Goal: Manage account settings

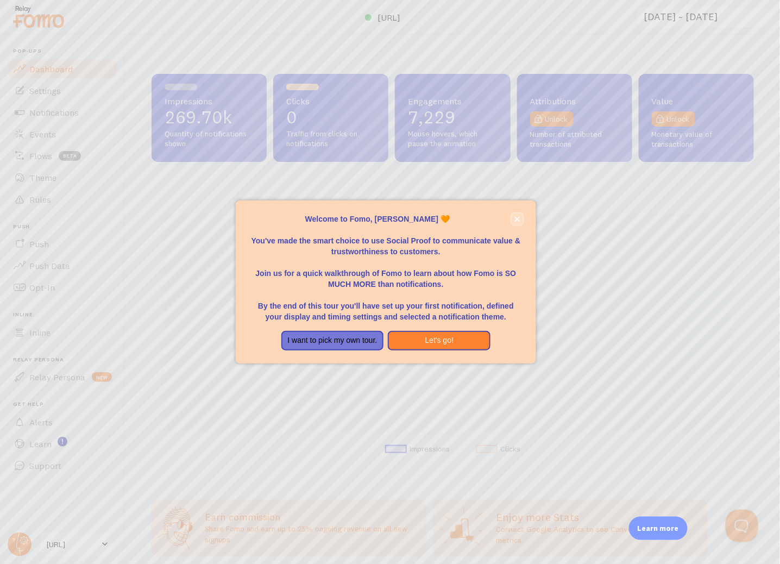
click at [522, 217] on button "close," at bounding box center [517, 218] width 11 height 11
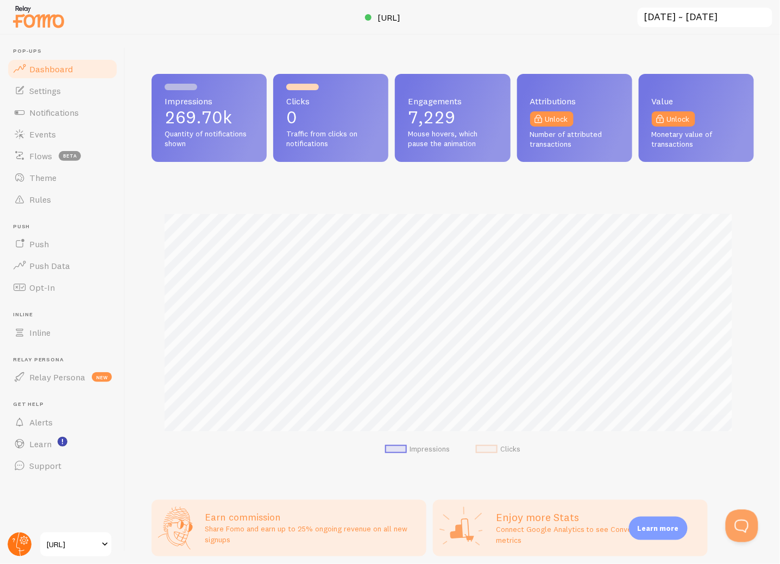
click at [30, 546] on circle at bounding box center [20, 544] width 24 height 24
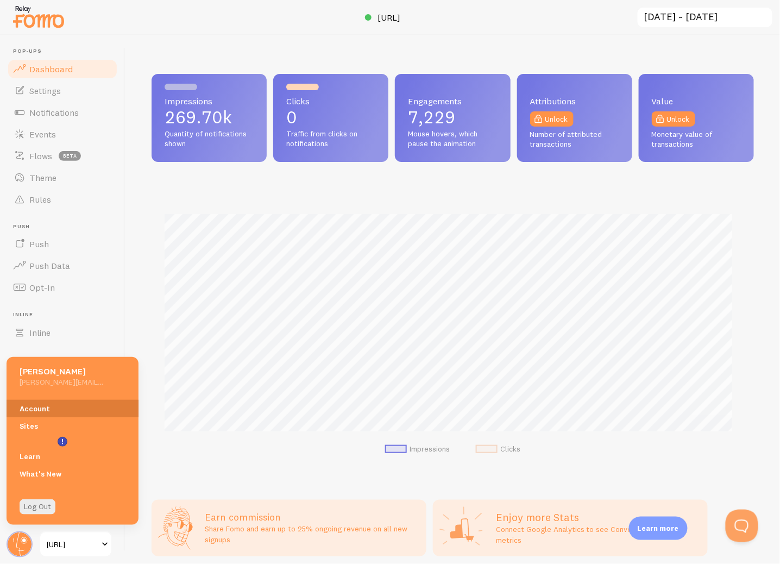
click at [49, 405] on link "Account" at bounding box center [73, 408] width 132 height 17
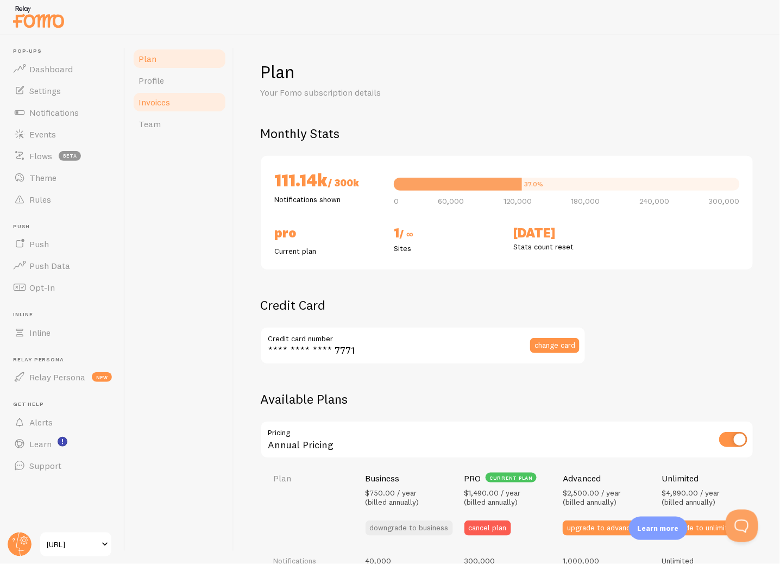
click at [178, 96] on link "Invoices" at bounding box center [179, 102] width 95 height 22
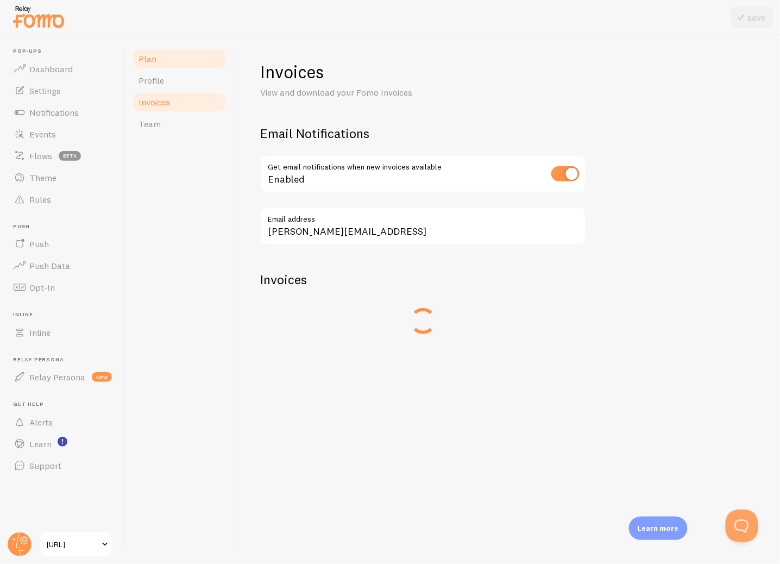
click at [178, 66] on link "Plan" at bounding box center [179, 59] width 95 height 22
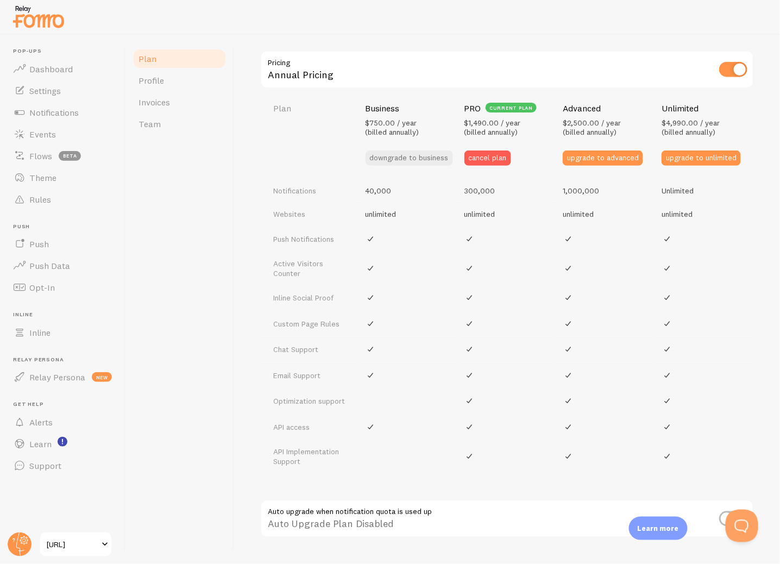
scroll to position [343, 0]
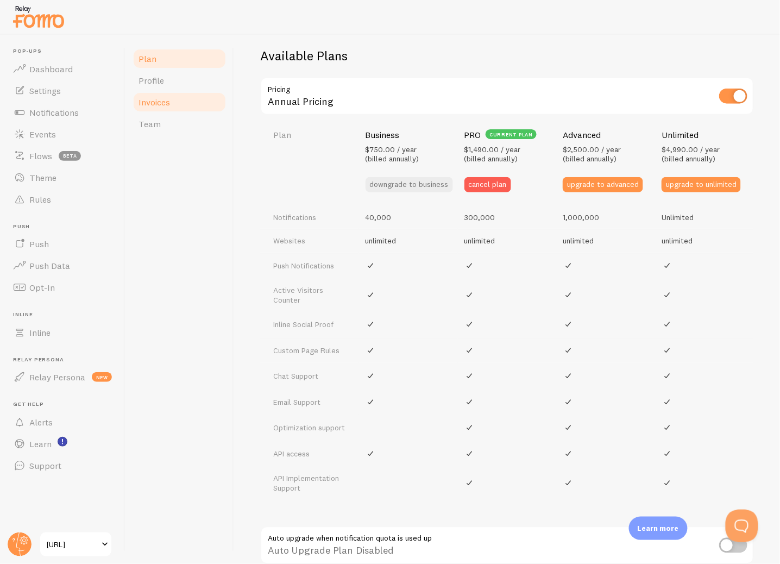
click at [155, 102] on span "Invoices" at bounding box center [155, 102] width 32 height 11
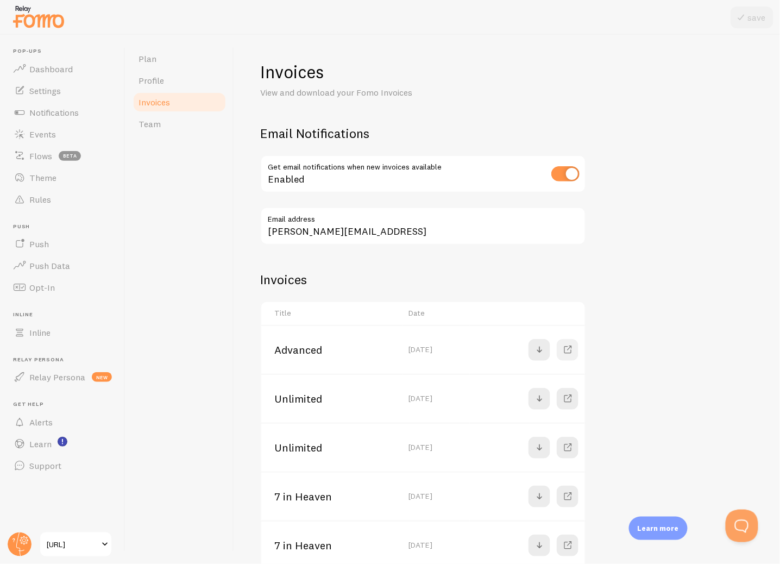
click at [570, 351] on span at bounding box center [567, 349] width 13 height 13
click at [195, 61] on link "Plan" at bounding box center [179, 59] width 95 height 22
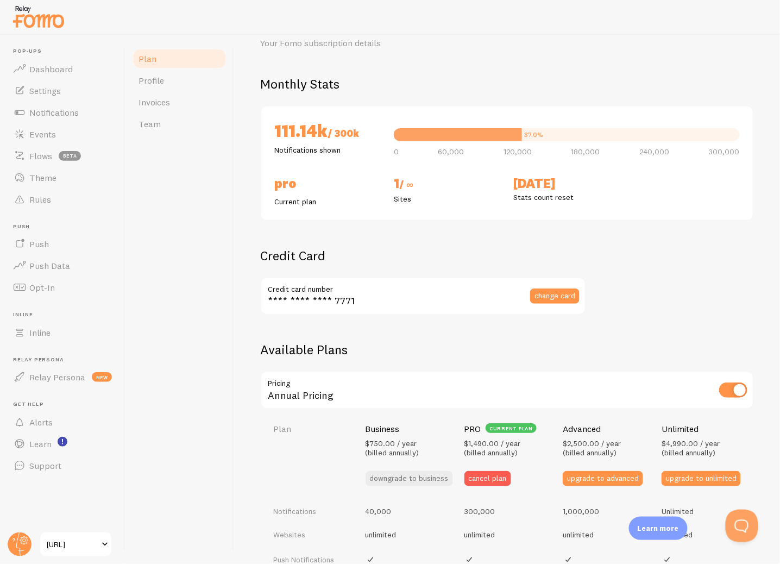
scroll to position [89, 0]
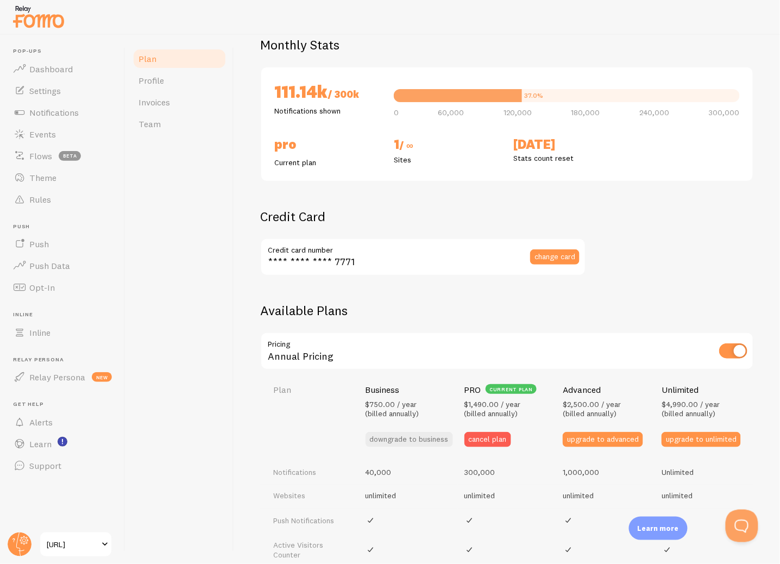
click at [472, 397] on th "PRO current plan $1,490.00 / year (billed annually) cancel plan" at bounding box center [507, 415] width 99 height 89
click at [476, 402] on span "$1,490.00 / year (billed annually)" at bounding box center [492, 409] width 56 height 20
